Goal: Information Seeking & Learning: Check status

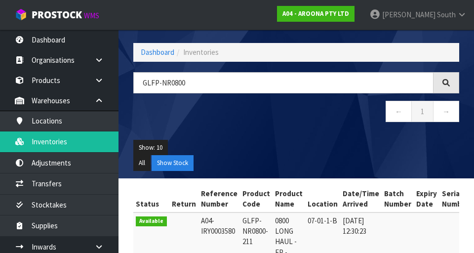
scroll to position [0, 103]
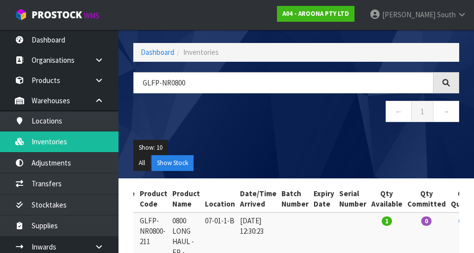
click at [311, 251] on td at bounding box center [324, 246] width 26 height 69
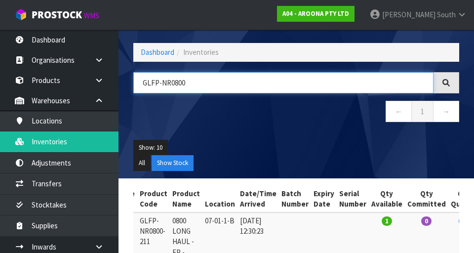
click at [268, 83] on input "GLFP-NR0800" at bounding box center [283, 82] width 300 height 21
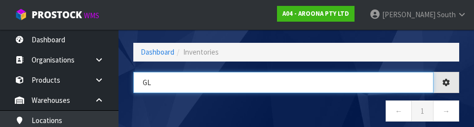
type input "G"
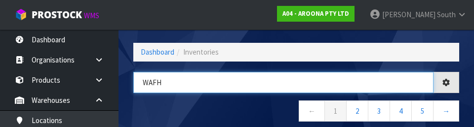
type input "WAFH"
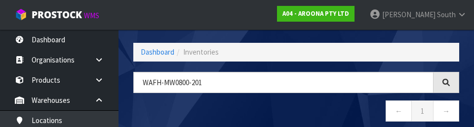
click at [287, 104] on nav "← 1 →" at bounding box center [296, 113] width 326 height 24
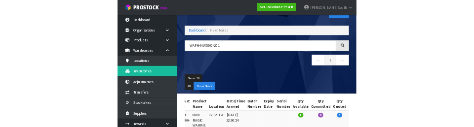
scroll to position [0, 0]
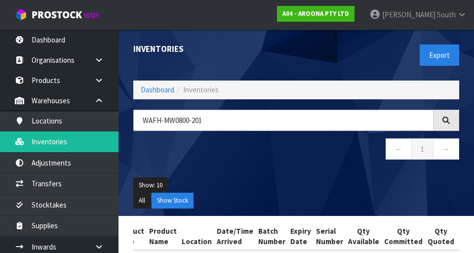
click at [261, 104] on div "Inventories Export Dashboard Inventories WAFH-MW0800-201 ← 1 → Show: 10 5 10 25…" at bounding box center [296, 123] width 340 height 186
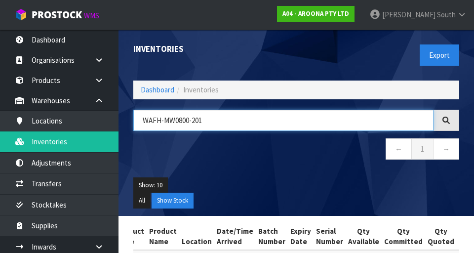
click at [303, 120] on input "WAFH-MW0800-201" at bounding box center [283, 120] width 300 height 21
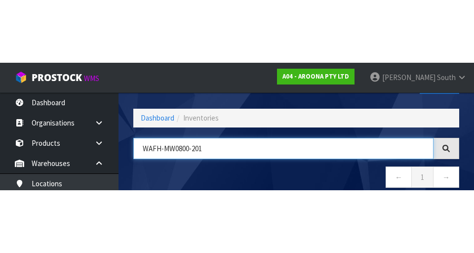
scroll to position [56, 0]
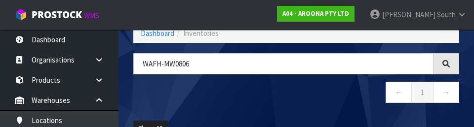
click at [298, 85] on nav "← 1 →" at bounding box center [296, 94] width 326 height 24
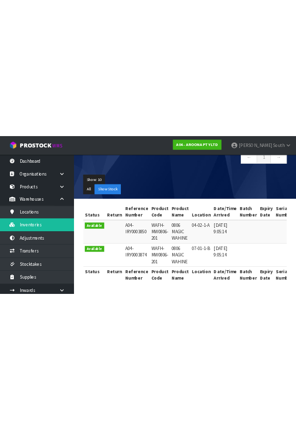
scroll to position [0, 0]
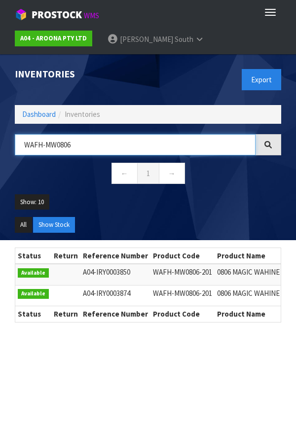
click at [114, 147] on input "WAFH-MW0806" at bounding box center [135, 144] width 241 height 21
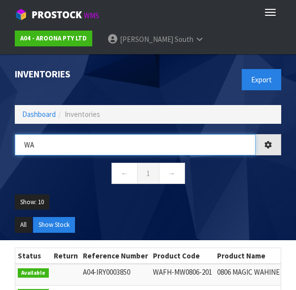
type input "W"
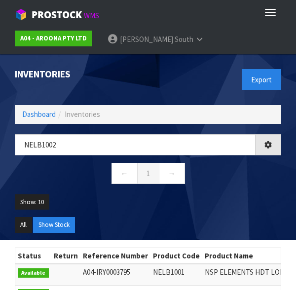
click at [154, 231] on ul "All Show Stock" at bounding box center [148, 228] width 266 height 23
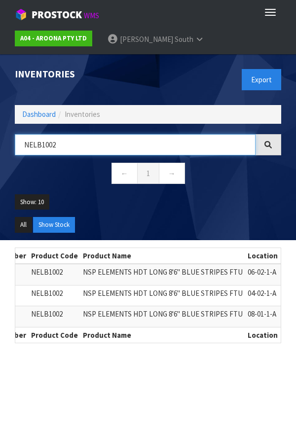
click at [147, 140] on input "NELB1002" at bounding box center [135, 144] width 241 height 21
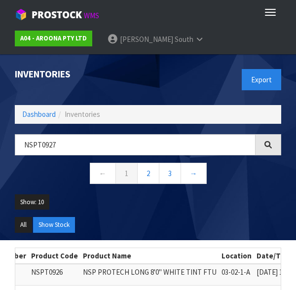
click at [185, 223] on ul "All Show Stock" at bounding box center [148, 228] width 266 height 23
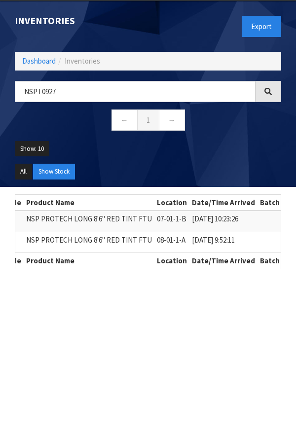
scroll to position [0, 172]
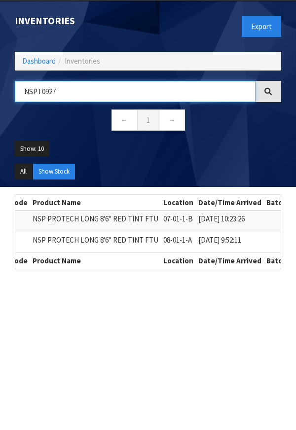
click at [191, 94] on input "NSPT0927" at bounding box center [135, 91] width 241 height 21
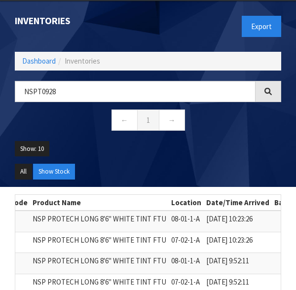
click at [234, 144] on ul "Show: 10 5 10 25 50" at bounding box center [148, 152] width 266 height 23
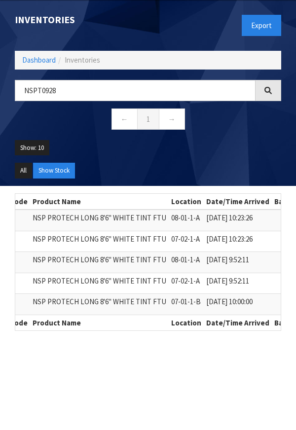
scroll to position [0, 173]
click at [3, 228] on section "Status Return Reference Number Product Code Product Name Location Date/Time Arr…" at bounding box center [148, 266] width 296 height 160
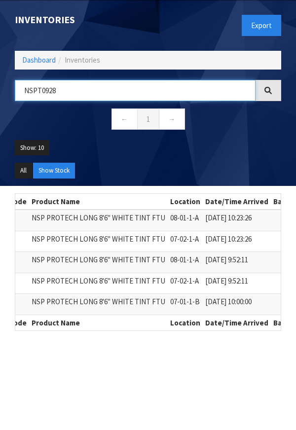
click at [190, 81] on input "NSPT0928" at bounding box center [135, 90] width 241 height 21
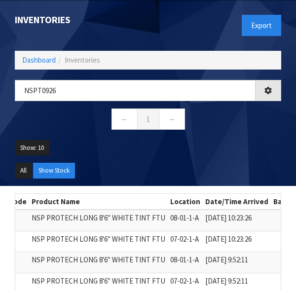
click at [237, 167] on ul "All Show Stock" at bounding box center [148, 174] width 266 height 23
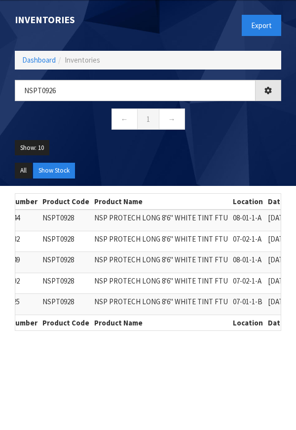
scroll to position [0, 0]
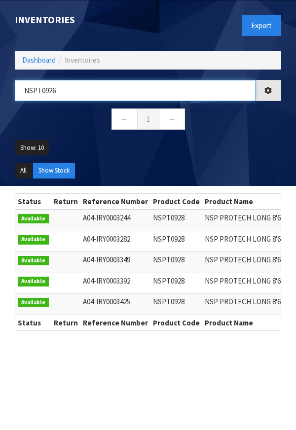
click at [231, 93] on input "NSPT0926" at bounding box center [135, 90] width 241 height 21
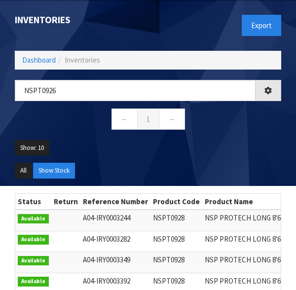
click at [234, 148] on ul "Show: 10 5 10 25 50" at bounding box center [148, 151] width 266 height 23
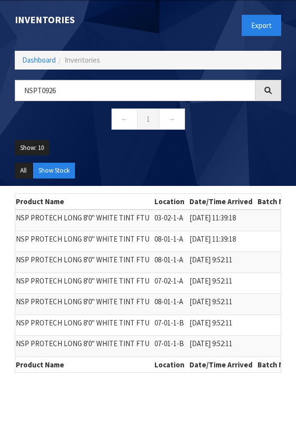
scroll to position [0, 189]
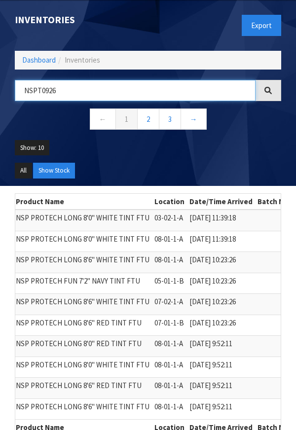
click at [144, 87] on input "NSPT0926" at bounding box center [135, 90] width 241 height 21
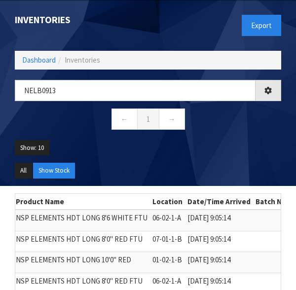
click at [221, 157] on ul "Show: 10 5 10 25 50" at bounding box center [148, 151] width 266 height 23
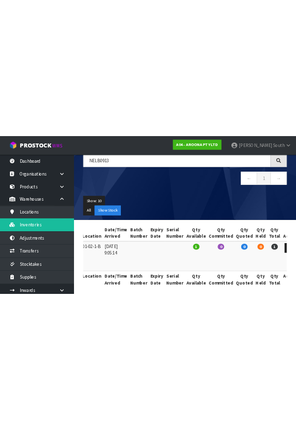
scroll to position [0, 0]
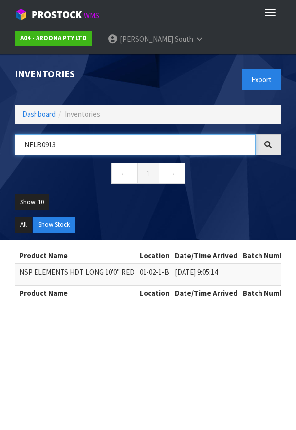
click at [194, 140] on input "NELB0913" at bounding box center [135, 144] width 241 height 21
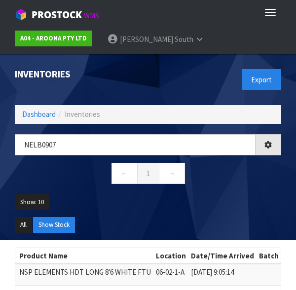
click at [243, 220] on ul "All Show Stock" at bounding box center [148, 228] width 266 height 23
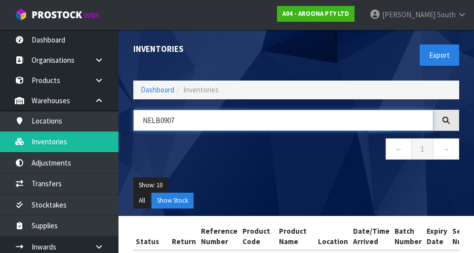
click at [356, 117] on input "NELB0907" at bounding box center [283, 120] width 300 height 21
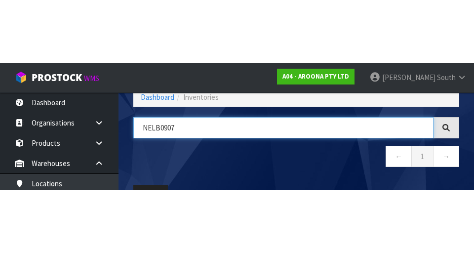
scroll to position [56, 0]
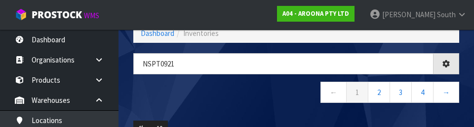
click at [276, 103] on nav "← 1 2 3 4 →" at bounding box center [296, 94] width 326 height 24
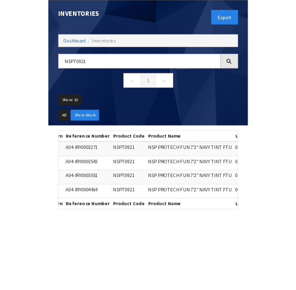
scroll to position [0, 0]
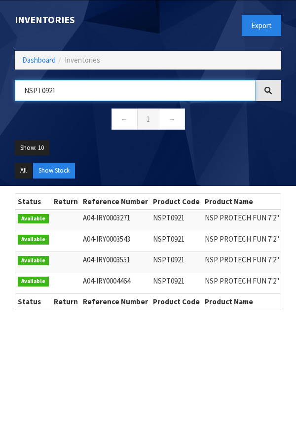
click at [195, 87] on input "NSPT0921" at bounding box center [135, 90] width 241 height 21
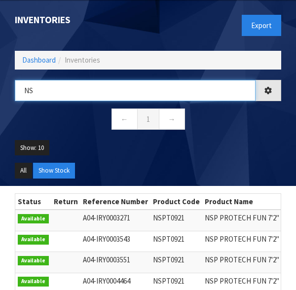
type input "N"
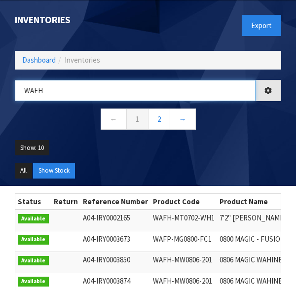
type input "WAFH"
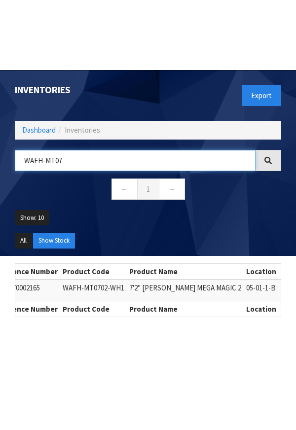
scroll to position [0, 93]
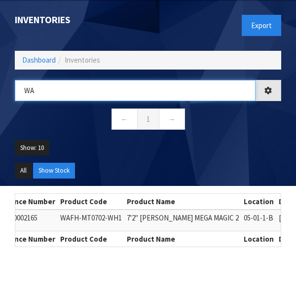
type input "W"
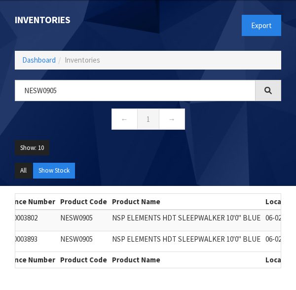
click at [204, 181] on ul "All Show Stock" at bounding box center [148, 174] width 266 height 23
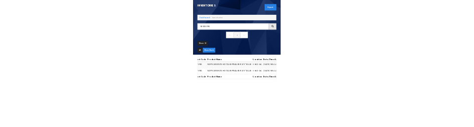
scroll to position [30, 0]
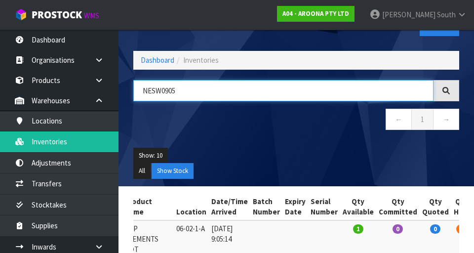
click at [317, 85] on input "NESW0905" at bounding box center [283, 90] width 300 height 21
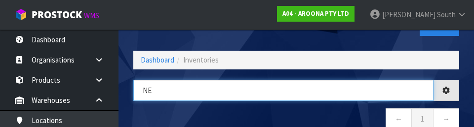
type input "N"
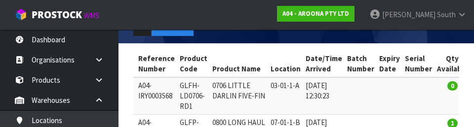
scroll to position [0, 0]
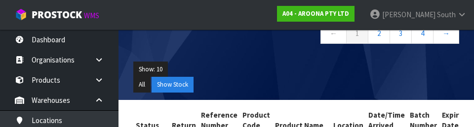
type input "GLFP"
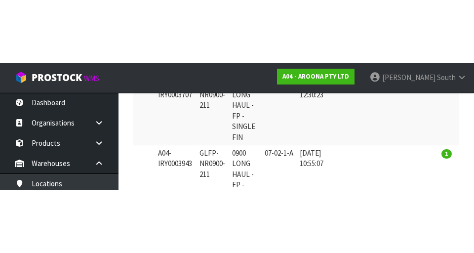
scroll to position [236, 0]
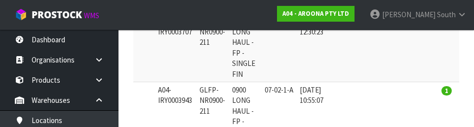
click at [338, 67] on td at bounding box center [354, 47] width 32 height 69
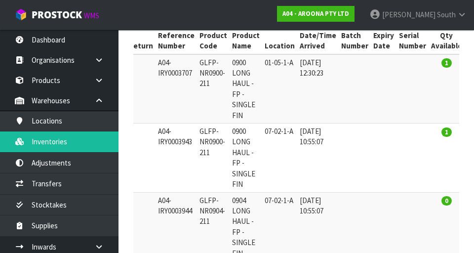
scroll to position [0, 0]
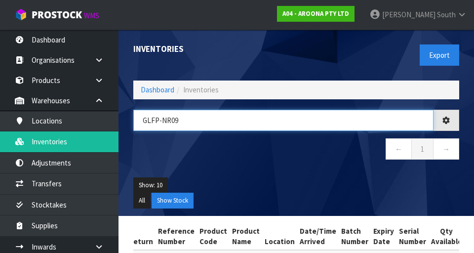
click at [342, 117] on input "GLFP-NR09" at bounding box center [283, 120] width 300 height 21
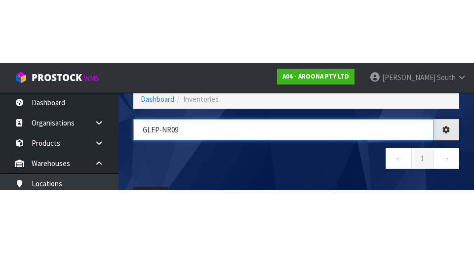
scroll to position [56, 0]
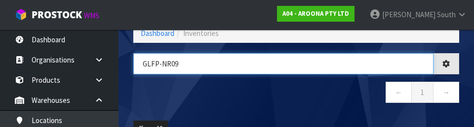
type input "GLFP-NR09"
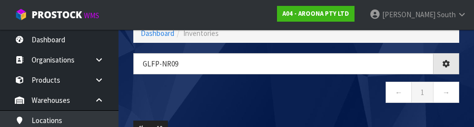
click at [359, 88] on nav "← 1 →" at bounding box center [296, 94] width 326 height 24
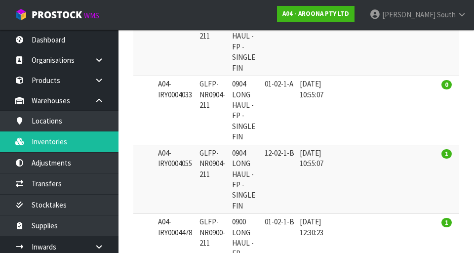
scroll to position [0, 0]
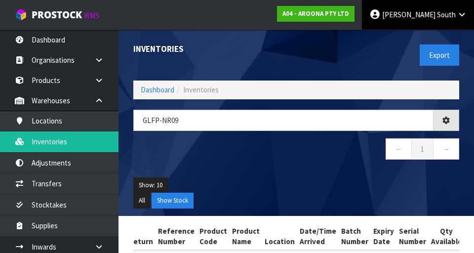
click at [442, 15] on span "South" at bounding box center [446, 14] width 19 height 9
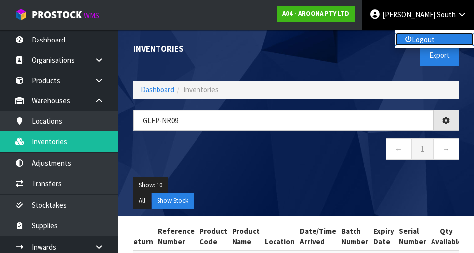
click at [439, 40] on link "Logout" at bounding box center [434, 39] width 78 height 13
